Goal: Transaction & Acquisition: Purchase product/service

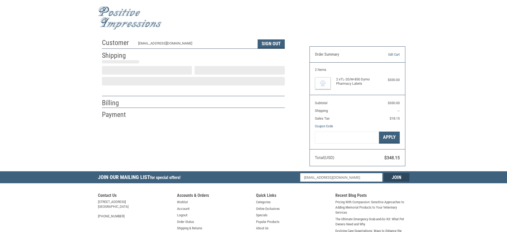
scroll to position [3, 0]
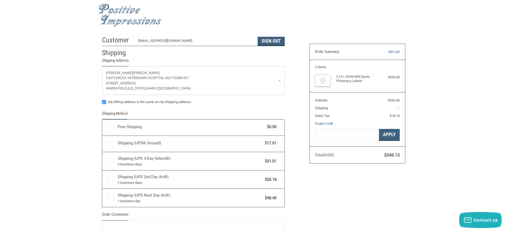
radio input "true"
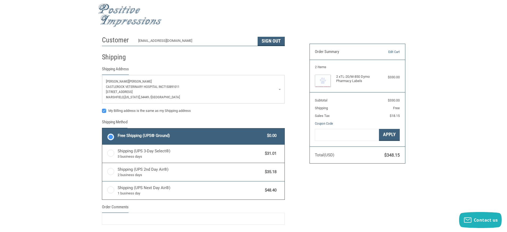
click at [280, 89] on link "[PERSON_NAME] [GEOGRAPHIC_DATA] Inc 7153891011 [STREET_ADDRESS][US_STATE]" at bounding box center [193, 89] width 182 height 28
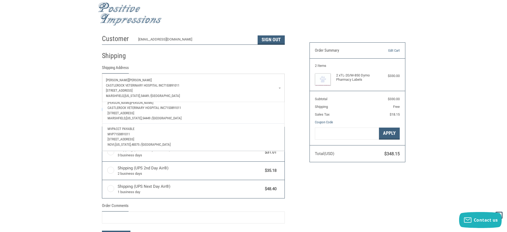
scroll to position [0, 0]
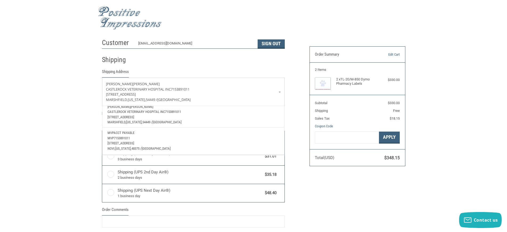
click at [71, 99] on div "Customer [EMAIL_ADDRESS][DOMAIN_NAME] Sign Out Shipping Shipping Address [PERSO…" at bounding box center [253, 155] width 507 height 238
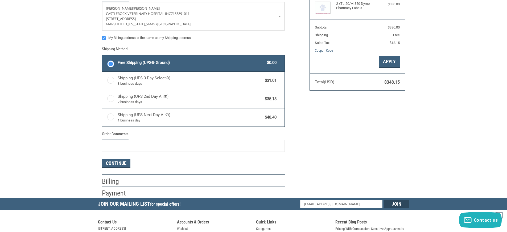
scroll to position [80, 0]
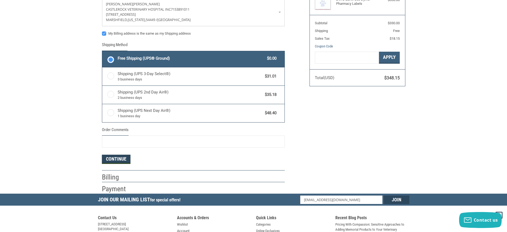
click at [119, 161] on button "Continue" at bounding box center [116, 159] width 28 height 9
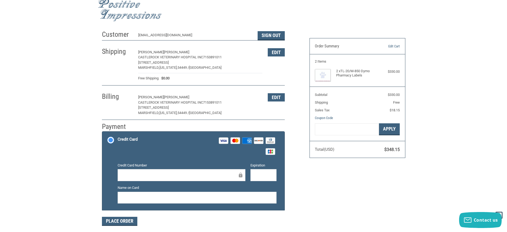
scroll to position [0, 0]
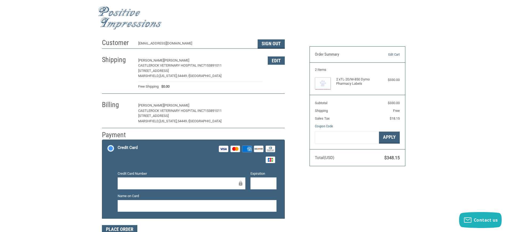
click at [273, 107] on button "Edit" at bounding box center [276, 105] width 17 height 8
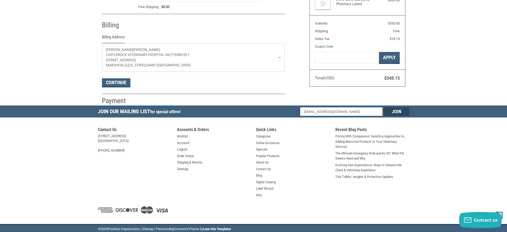
scroll to position [81, 0]
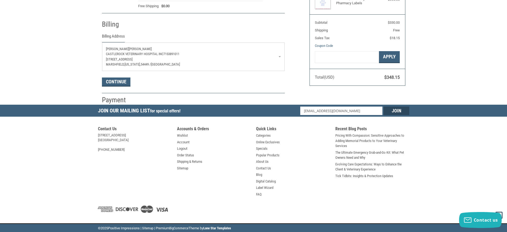
click at [280, 57] on link "[PERSON_NAME] [GEOGRAPHIC_DATA] Inc 7153891011 [STREET_ADDRESS][US_STATE]" at bounding box center [193, 57] width 182 height 28
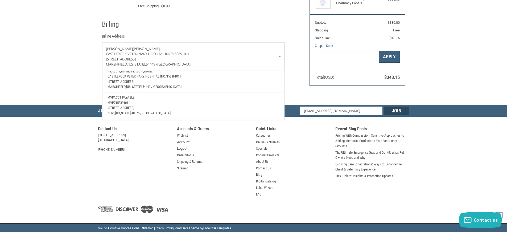
scroll to position [0, 0]
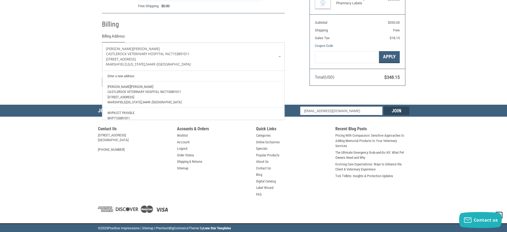
click at [67, 39] on div "Customer [EMAIL_ADDRESS][DOMAIN_NAME] Sign Out Shipping [PERSON_NAME] Castleroc…" at bounding box center [253, 30] width 507 height 149
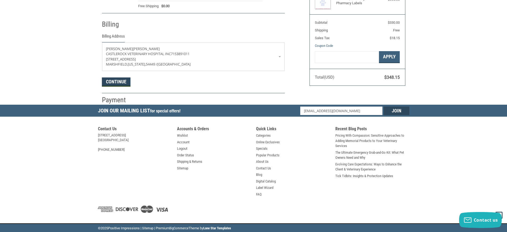
click at [113, 81] on button "Continue" at bounding box center [116, 81] width 28 height 9
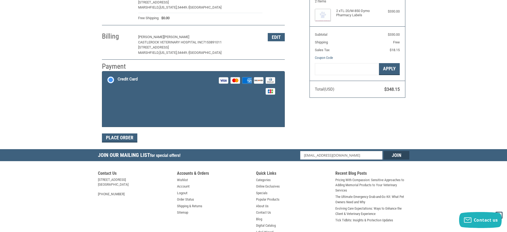
scroll to position [82, 0]
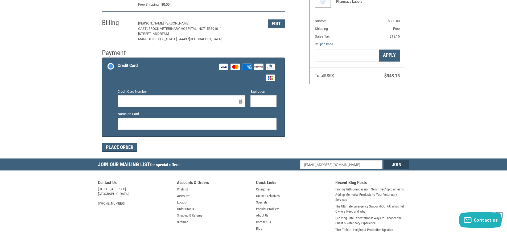
click at [138, 105] on div at bounding box center [182, 101] width 128 height 12
click at [368, 125] on div "Customer [EMAIL_ADDRESS][DOMAIN_NAME] Sign Out Shipping [PERSON_NAME] Castleroc…" at bounding box center [254, 56] width 312 height 205
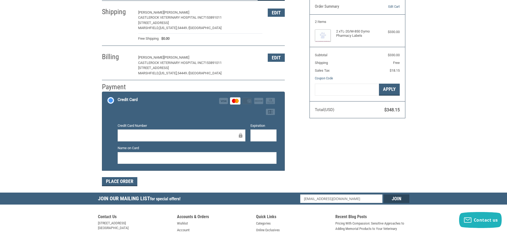
scroll to position [55, 0]
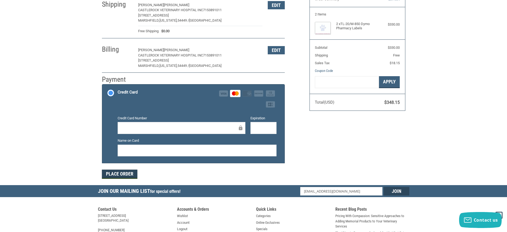
click at [125, 172] on button "Place Order" at bounding box center [119, 174] width 35 height 9
